Goal: Task Accomplishment & Management: Manage account settings

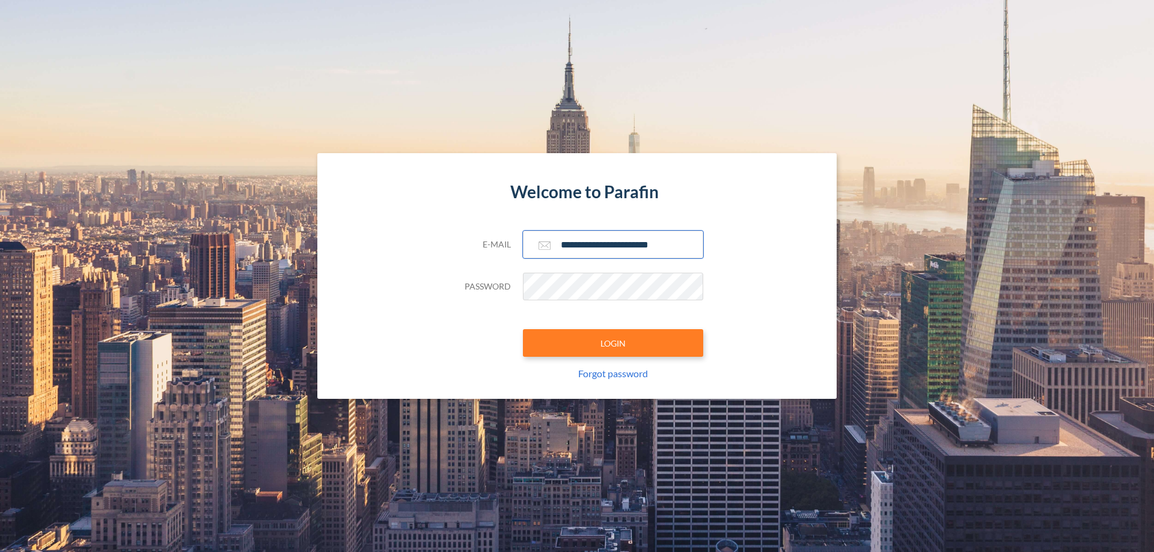
type input "**********"
click at [613, 343] on button "LOGIN" at bounding box center [613, 343] width 180 height 28
